Goal: Purchase product/service

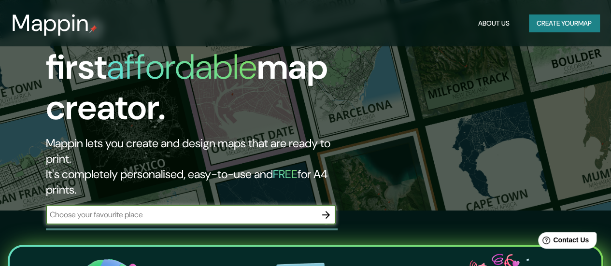
scroll to position [76, 0]
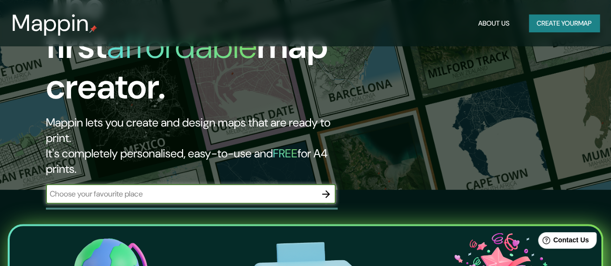
click at [564, 12] on div "Mappin About Us Create your map" at bounding box center [305, 23] width 611 height 31
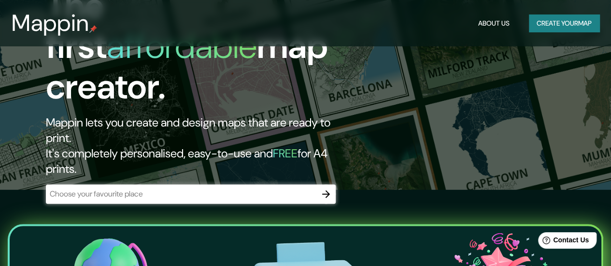
click at [570, 28] on button "Create your map" at bounding box center [564, 23] width 71 height 18
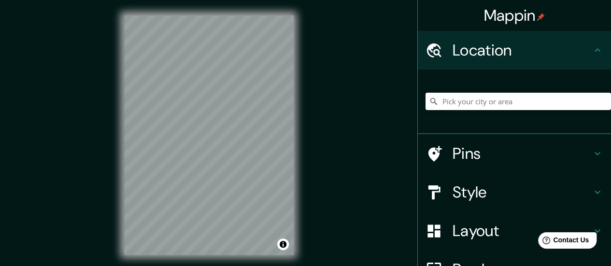
drag, startPoint x: 339, startPoint y: 68, endPoint x: 317, endPoint y: 53, distance: 26.4
click at [317, 53] on div "Mappin Location Pins Style Layout Border Choose a border. Hint : you can make l…" at bounding box center [305, 143] width 611 height 286
click at [506, 103] on input "Pick your city or area" at bounding box center [519, 101] width 186 height 17
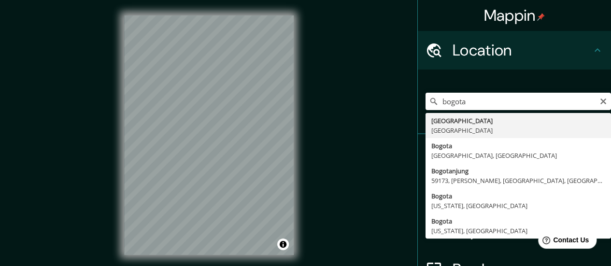
type input "Bogotá, Colombia"
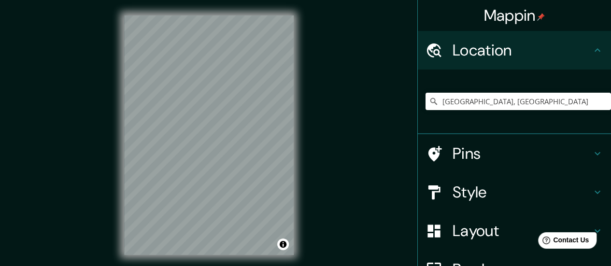
click at [490, 197] on h4 "Style" at bounding box center [522, 192] width 139 height 19
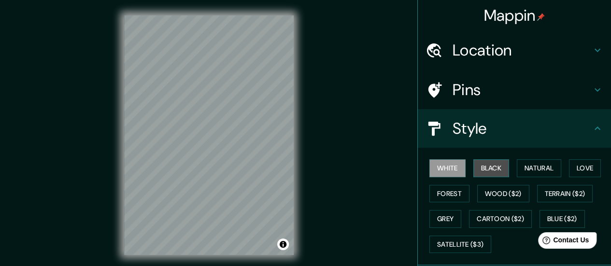
click at [497, 164] on button "Black" at bounding box center [492, 168] width 36 height 18
click at [440, 168] on button "White" at bounding box center [448, 168] width 36 height 18
click at [538, 172] on button "Natural" at bounding box center [539, 168] width 44 height 18
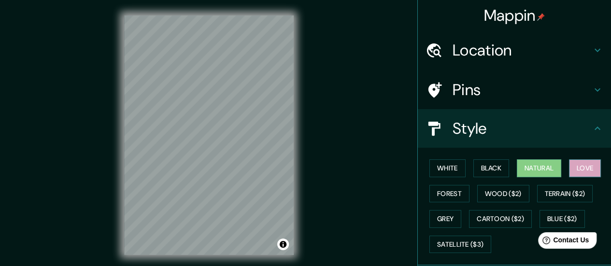
click at [588, 167] on button "Love" at bounding box center [585, 168] width 32 height 18
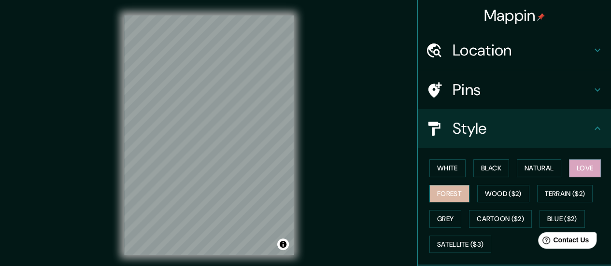
click at [452, 189] on button "Forest" at bounding box center [450, 194] width 40 height 18
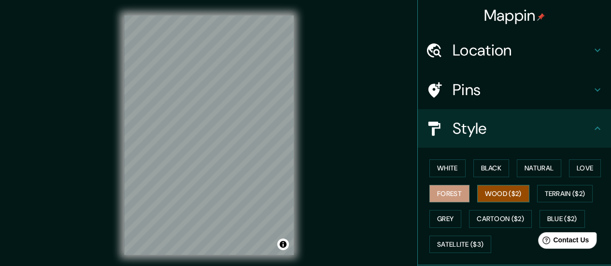
click at [506, 195] on button "Wood ($2)" at bounding box center [503, 194] width 52 height 18
click at [581, 165] on button "Love" at bounding box center [585, 168] width 32 height 18
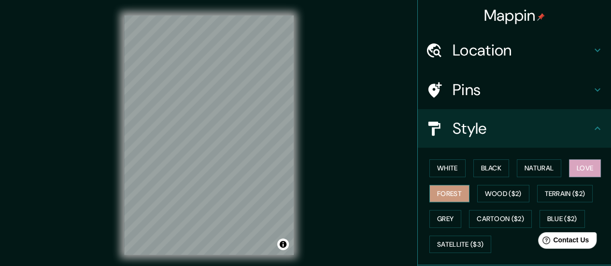
click at [447, 194] on button "Forest" at bounding box center [450, 194] width 40 height 18
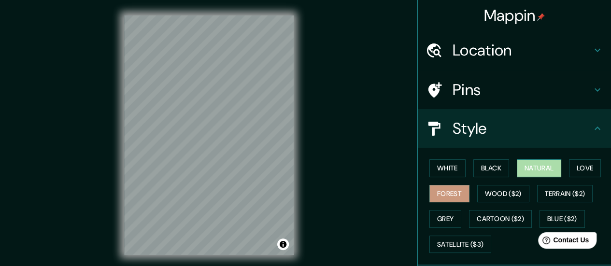
click at [529, 162] on button "Natural" at bounding box center [539, 168] width 44 height 18
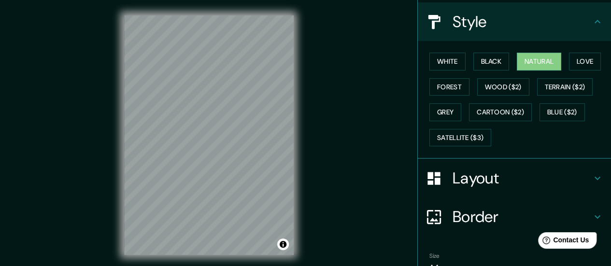
scroll to position [156, 0]
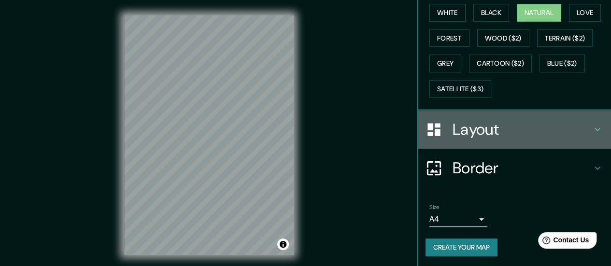
click at [555, 124] on h4 "Layout" at bounding box center [522, 129] width 139 height 19
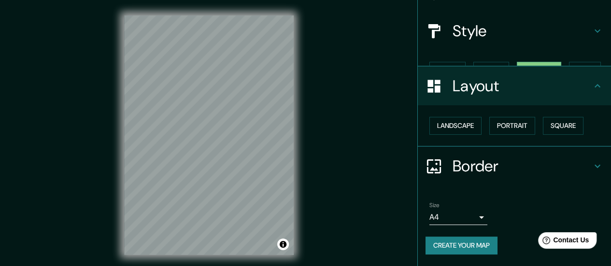
scroll to position [80, 0]
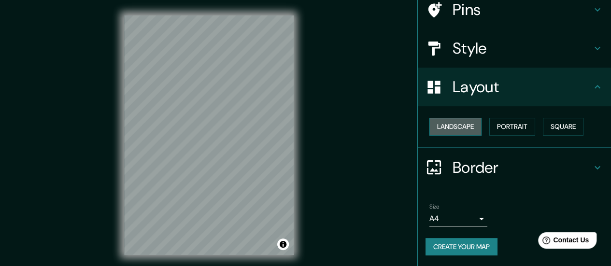
click at [466, 128] on button "Landscape" at bounding box center [456, 127] width 52 height 18
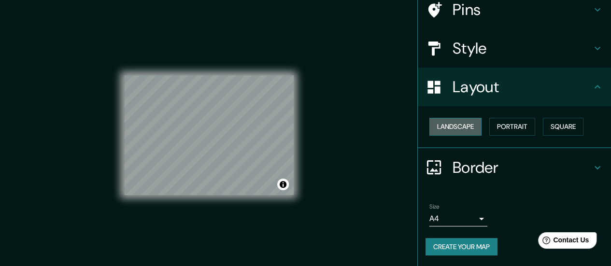
click at [466, 128] on button "Landscape" at bounding box center [456, 127] width 52 height 18
click at [501, 124] on button "Portrait" at bounding box center [513, 127] width 46 height 18
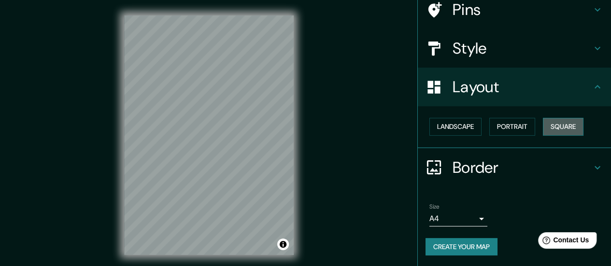
click at [557, 120] on button "Square" at bounding box center [563, 127] width 41 height 18
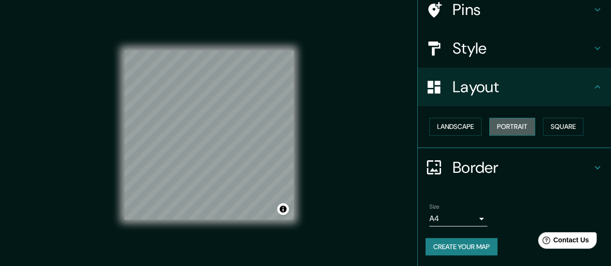
click at [516, 128] on button "Portrait" at bounding box center [513, 127] width 46 height 18
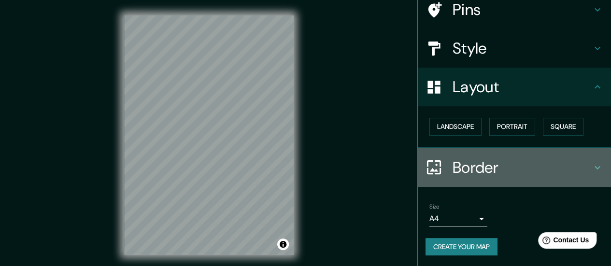
click at [517, 165] on h4 "Border" at bounding box center [522, 167] width 139 height 19
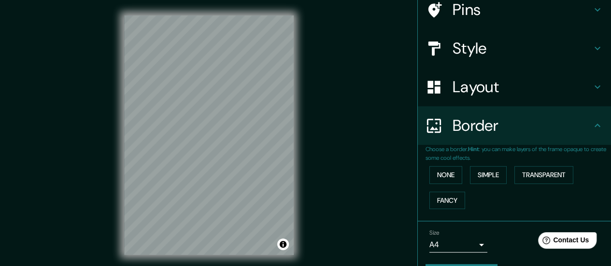
scroll to position [106, 0]
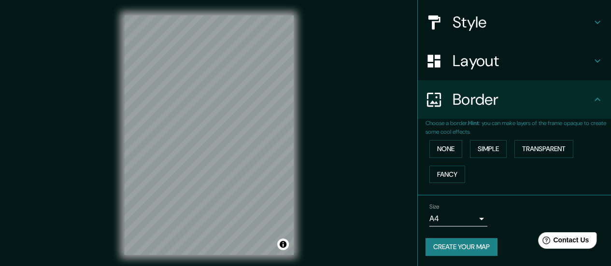
click at [476, 214] on body "Mappin Location Bogotá, Colombia Pins Style Layout Border Choose a border. Hint…" at bounding box center [305, 133] width 611 height 266
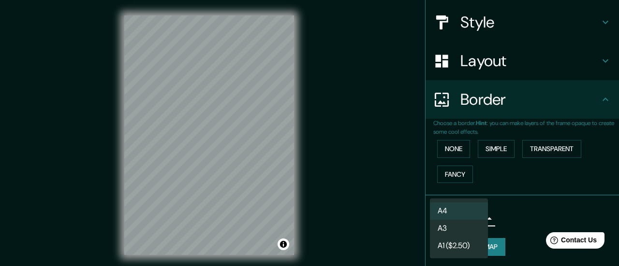
click at [520, 224] on div at bounding box center [309, 133] width 619 height 266
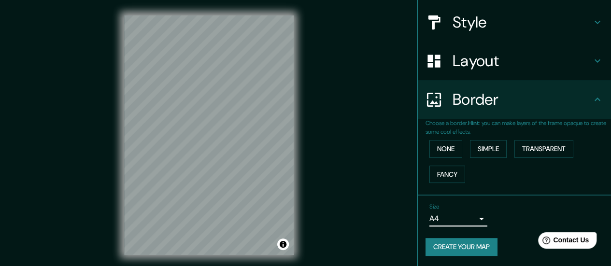
click at [481, 252] on button "Create your map" at bounding box center [462, 247] width 72 height 18
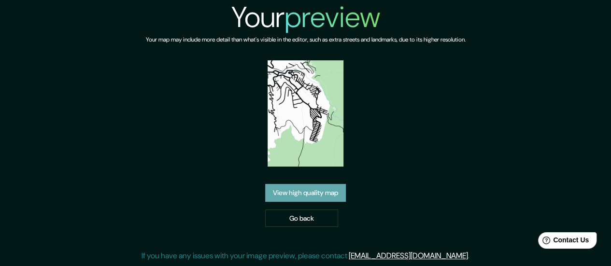
click at [337, 196] on link "View high quality map" at bounding box center [305, 193] width 81 height 18
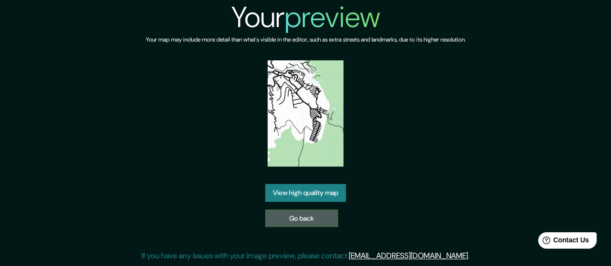
click at [330, 223] on link "Go back" at bounding box center [301, 219] width 73 height 18
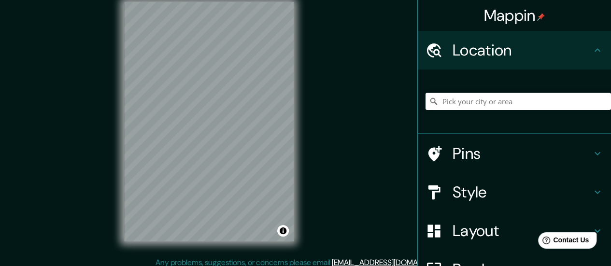
scroll to position [19, 0]
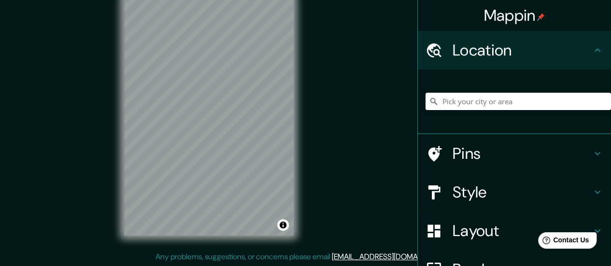
click at [523, 98] on input "Pick your city or area" at bounding box center [519, 101] width 186 height 17
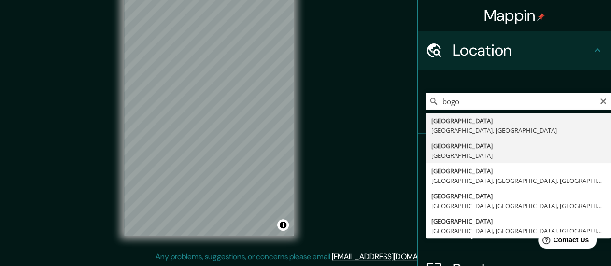
type input "Bogotá, Colombia"
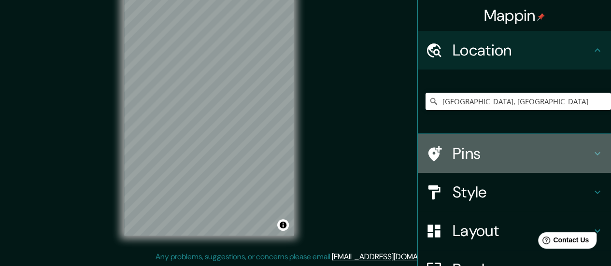
click at [505, 167] on div "Pins" at bounding box center [514, 153] width 193 height 39
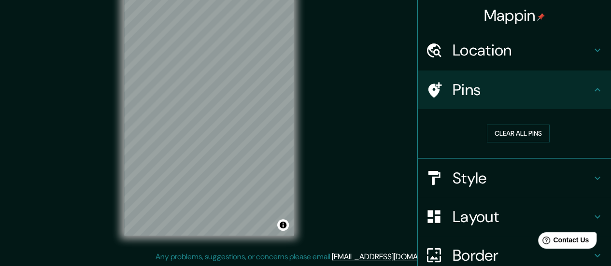
click at [522, 169] on h4 "Style" at bounding box center [522, 178] width 139 height 19
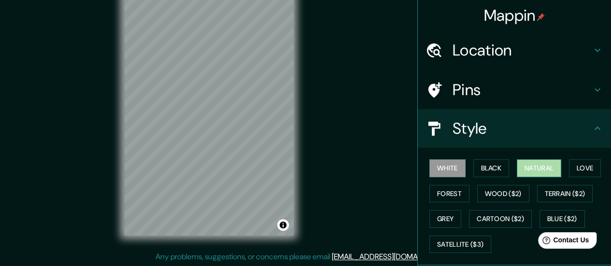
click at [546, 175] on button "Natural" at bounding box center [539, 168] width 44 height 18
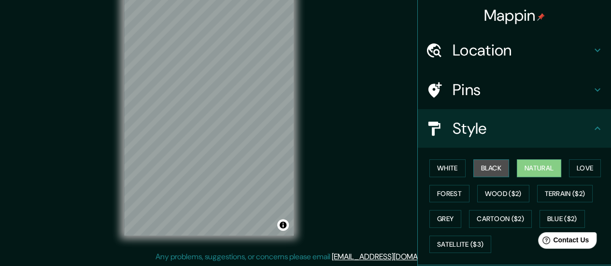
click at [487, 164] on button "Black" at bounding box center [492, 168] width 36 height 18
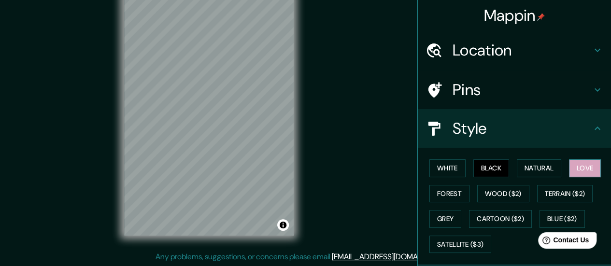
click at [589, 172] on button "Love" at bounding box center [585, 168] width 32 height 18
click at [454, 189] on button "Forest" at bounding box center [450, 194] width 40 height 18
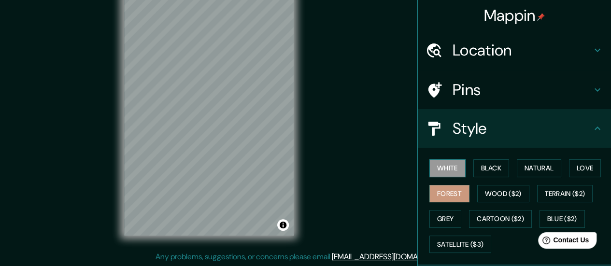
click at [453, 164] on button "White" at bounding box center [448, 168] width 36 height 18
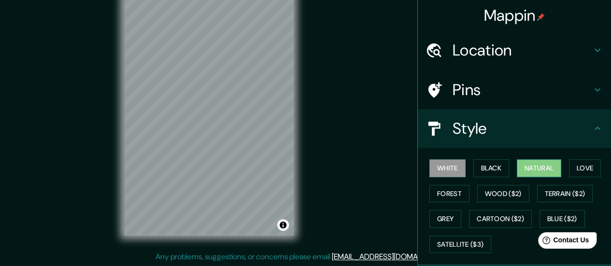
click at [529, 167] on button "Natural" at bounding box center [539, 168] width 44 height 18
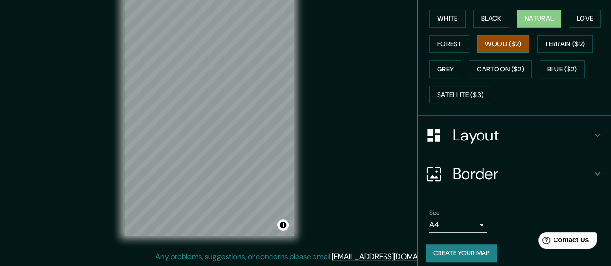
scroll to position [156, 0]
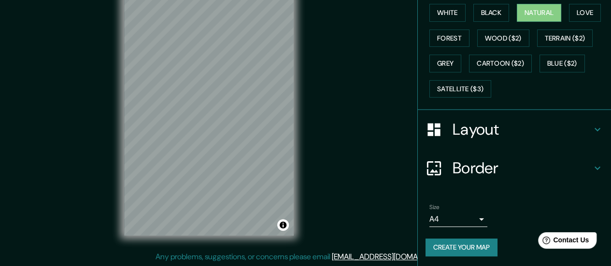
click at [484, 246] on button "Create your map" at bounding box center [462, 248] width 72 height 18
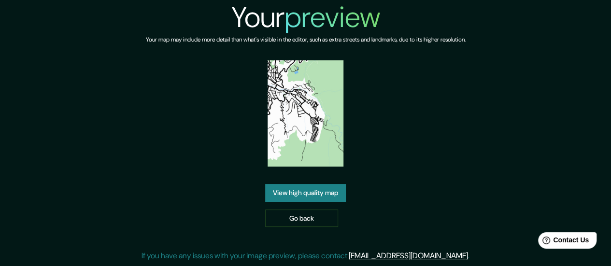
scroll to position [3, 0]
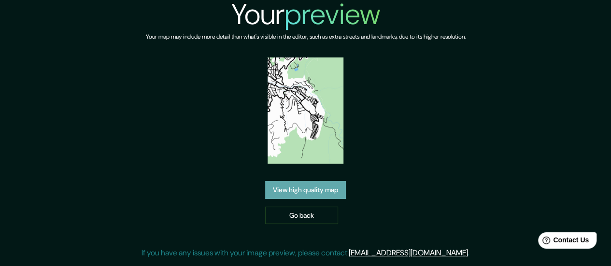
click at [331, 190] on link "View high quality map" at bounding box center [305, 190] width 81 height 18
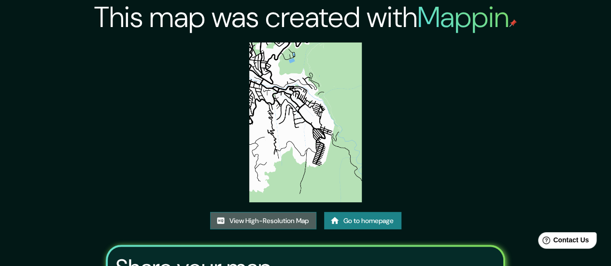
click at [303, 224] on link "View High-Resolution Map" at bounding box center [263, 221] width 106 height 18
